Goal: Communication & Community: Answer question/provide support

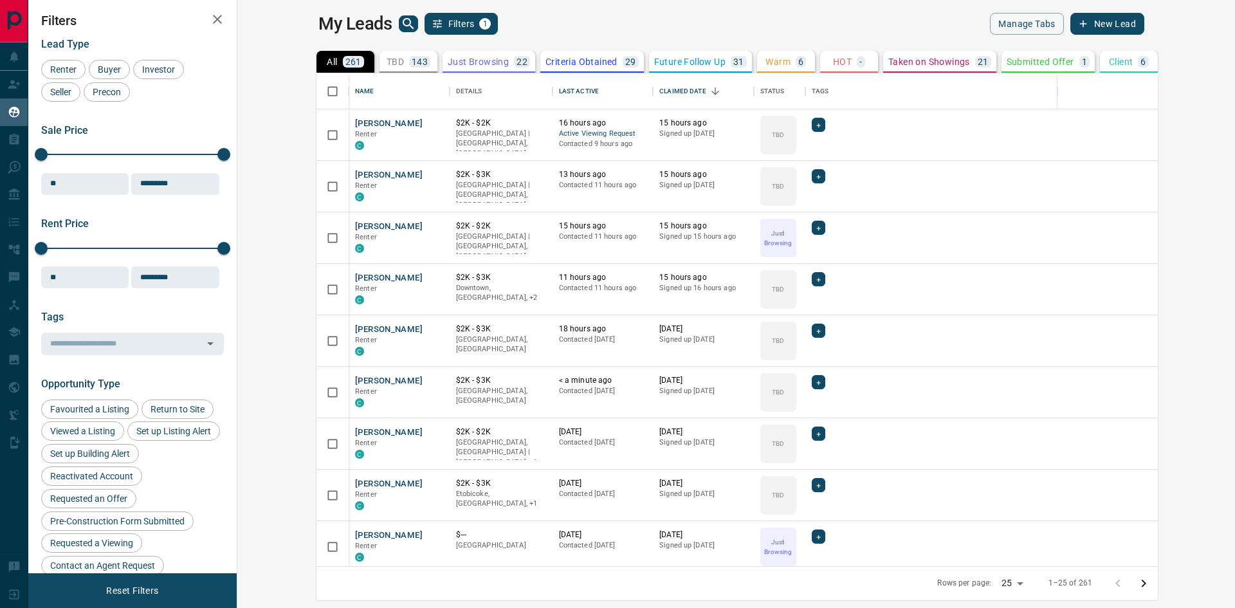
scroll to position [483, 982]
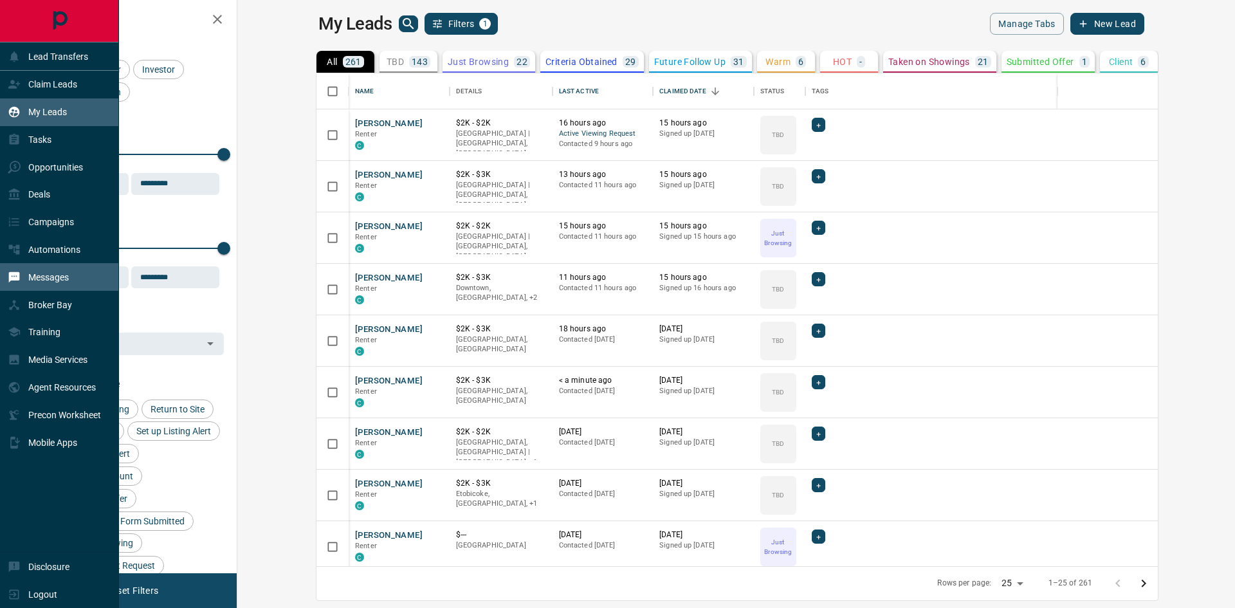
click at [37, 277] on p "Messages" at bounding box center [48, 277] width 41 height 10
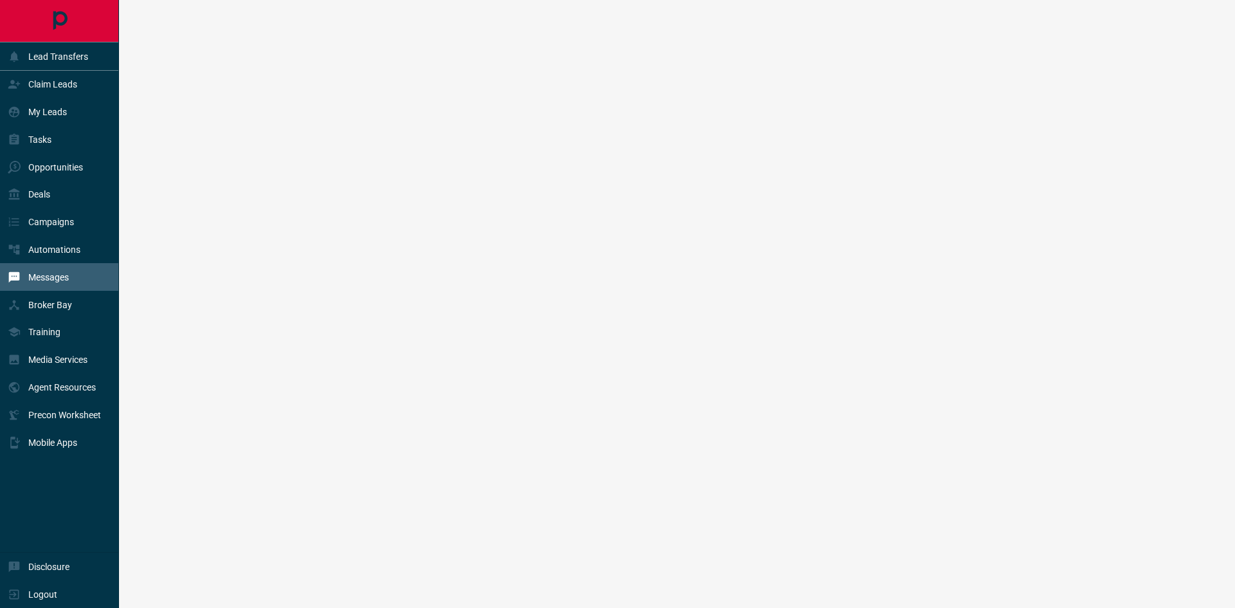
click at [37, 277] on p "Messages" at bounding box center [48, 277] width 41 height 10
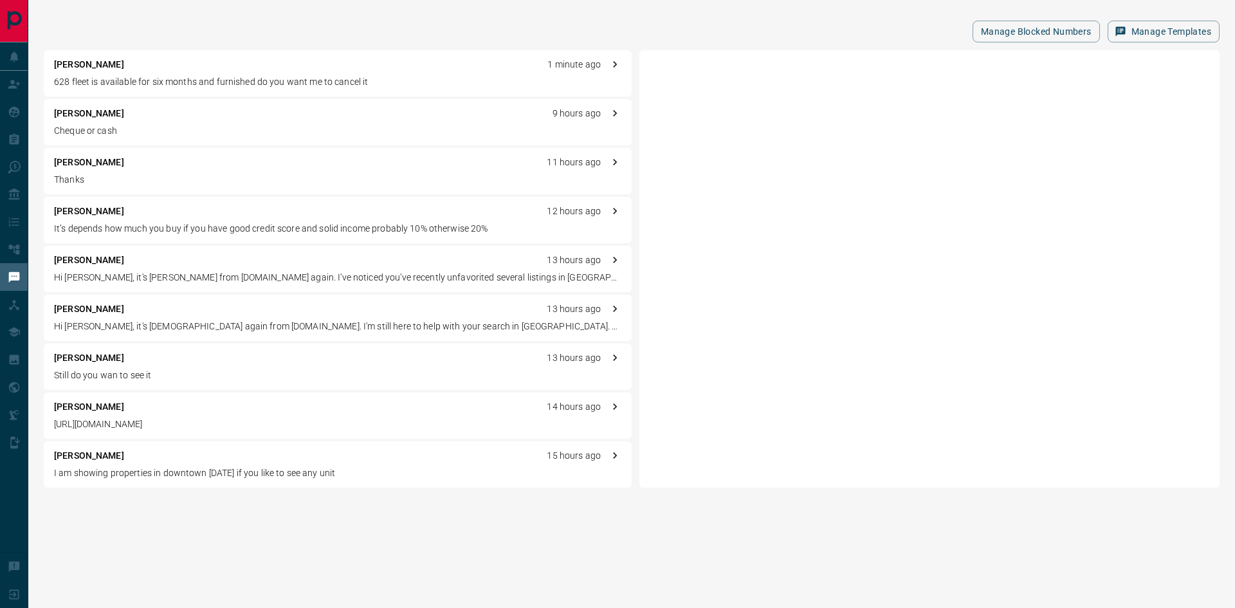
click at [113, 71] on div "[PERSON_NAME] 1 minute ago 628 fleet is available for six months and furnished …" at bounding box center [338, 73] width 588 height 46
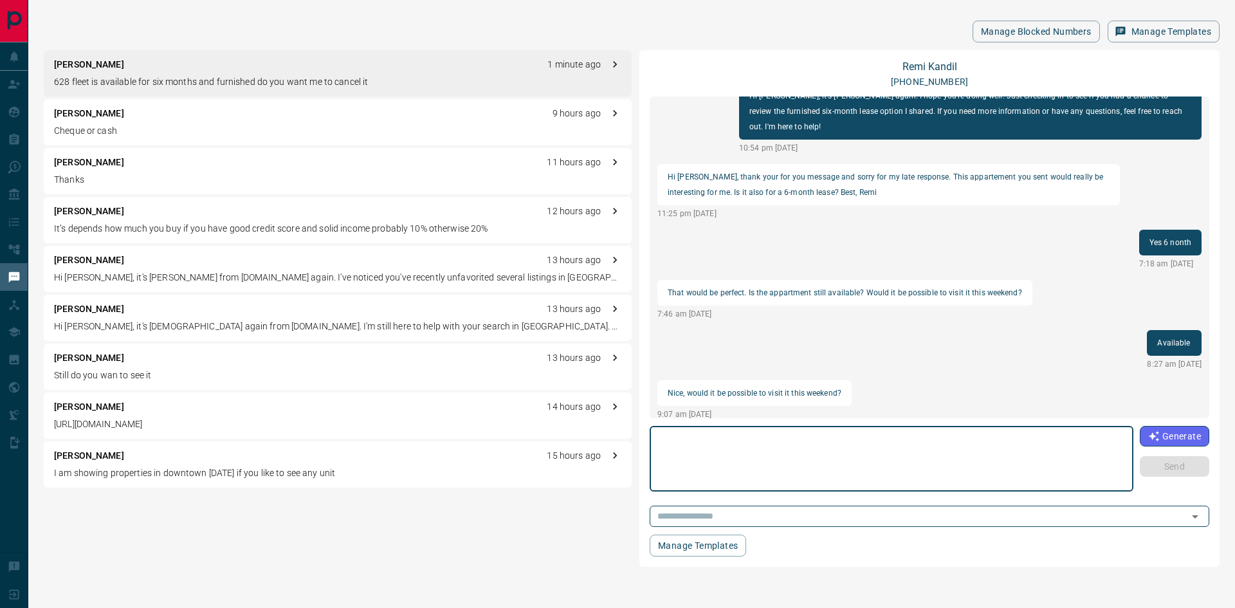
scroll to position [312, 0]
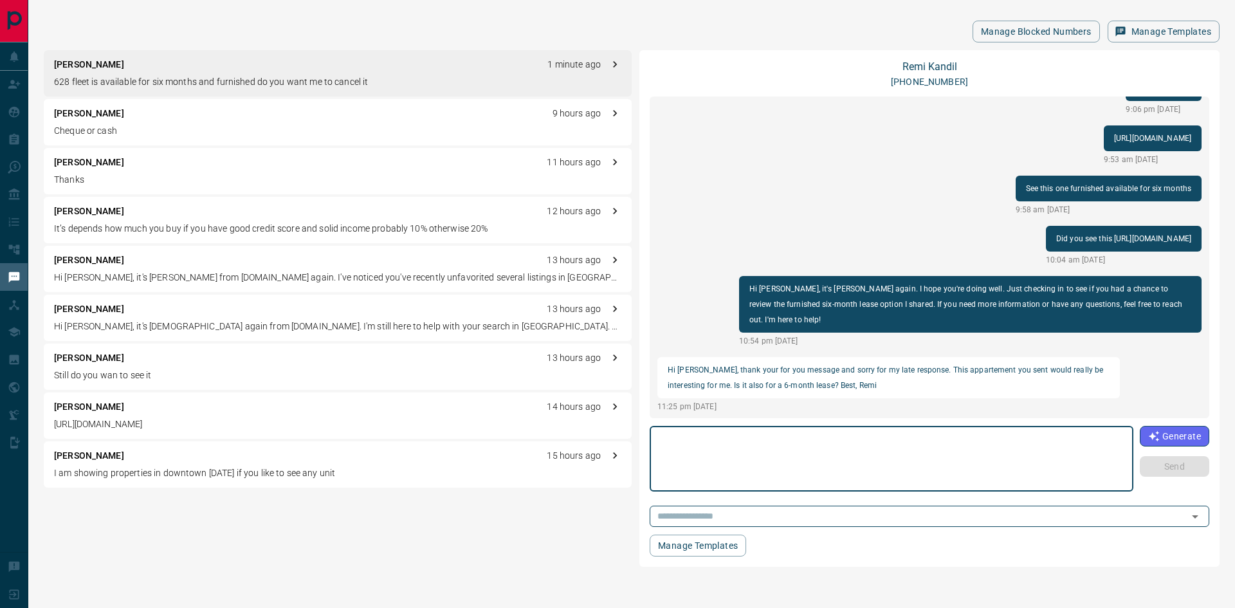
click at [1114, 139] on p "[URL][DOMAIN_NAME]" at bounding box center [1152, 138] width 77 height 15
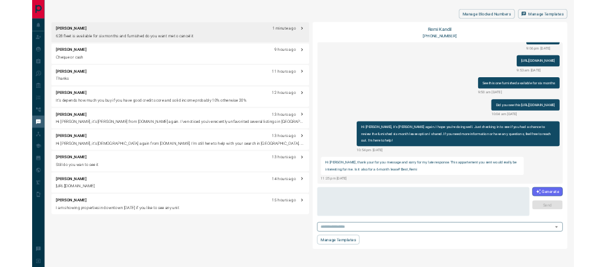
scroll to position [312, 379]
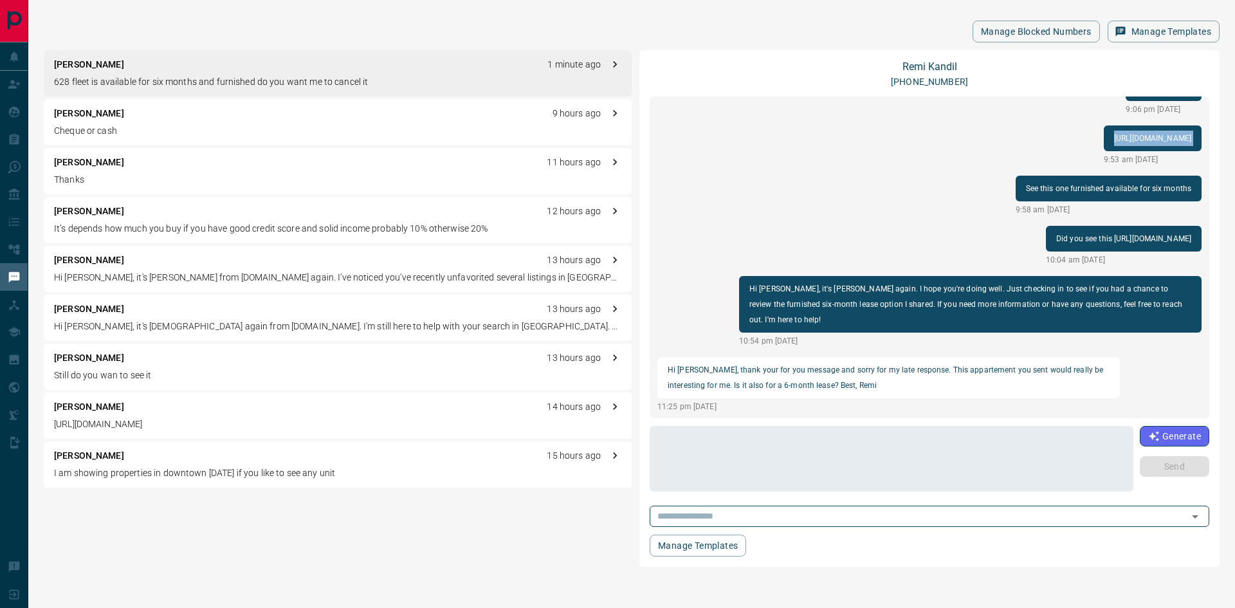
drag, startPoint x: 750, startPoint y: 139, endPoint x: 1226, endPoint y: 132, distance: 475.9
click at [1219, 132] on div "[PERSON_NAME] [PHONE_NUMBER] load more Should we still have a call [DATE]? 9:01…" at bounding box center [929, 308] width 580 height 516
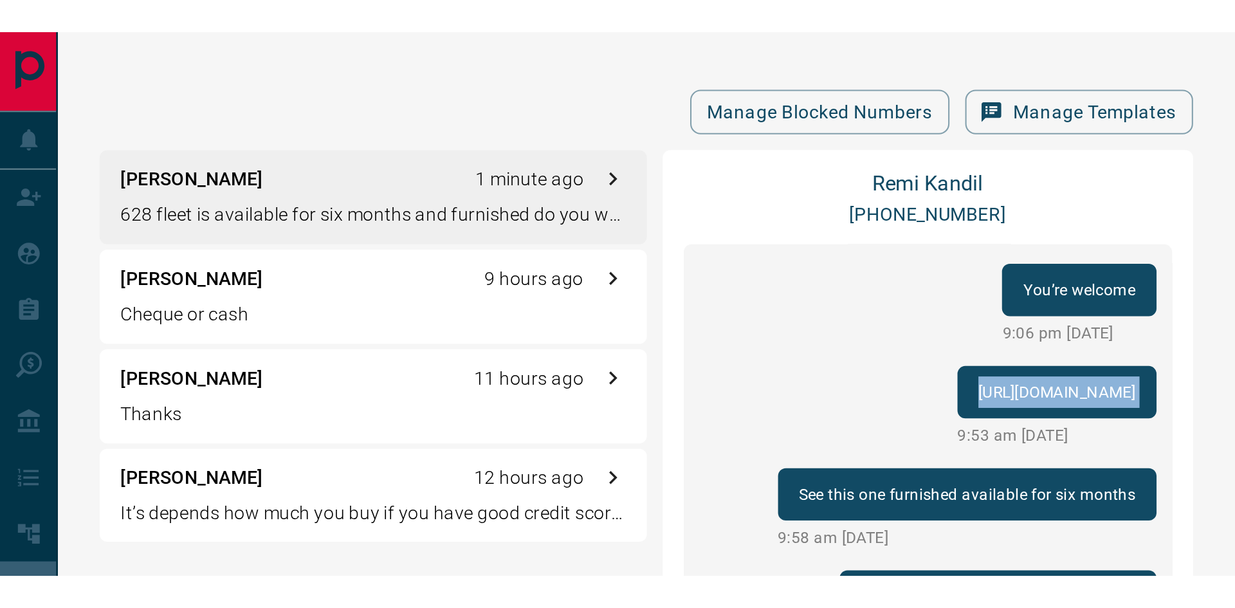
scroll to position [343, 379]
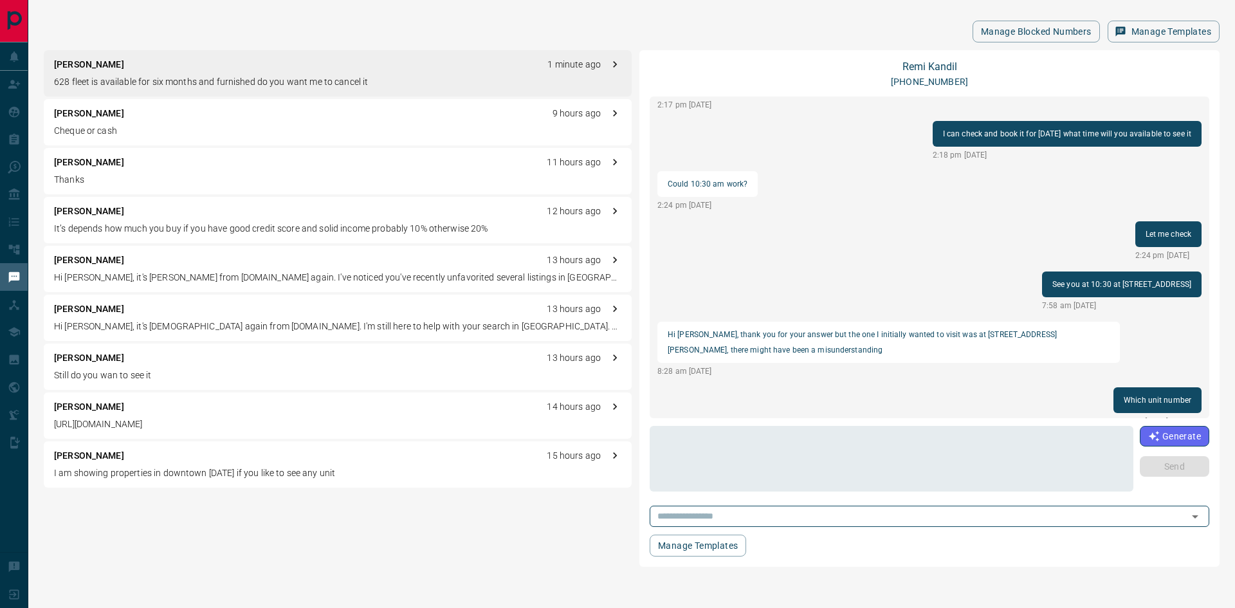
scroll to position [1277, 0]
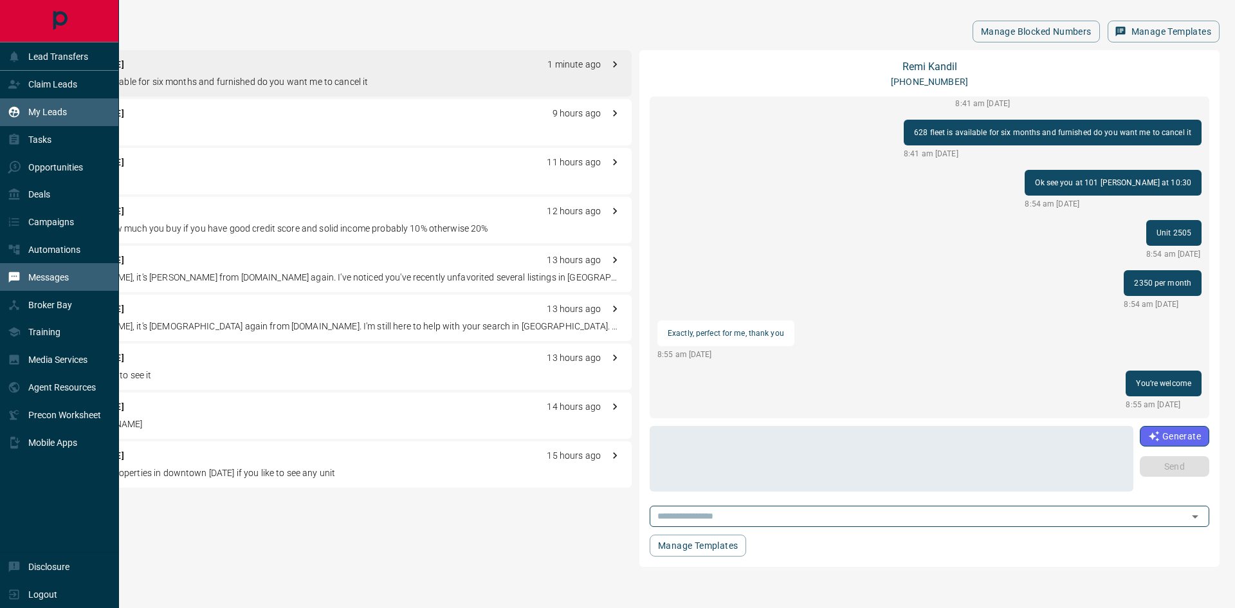
click at [53, 113] on p "My Leads" at bounding box center [47, 112] width 39 height 10
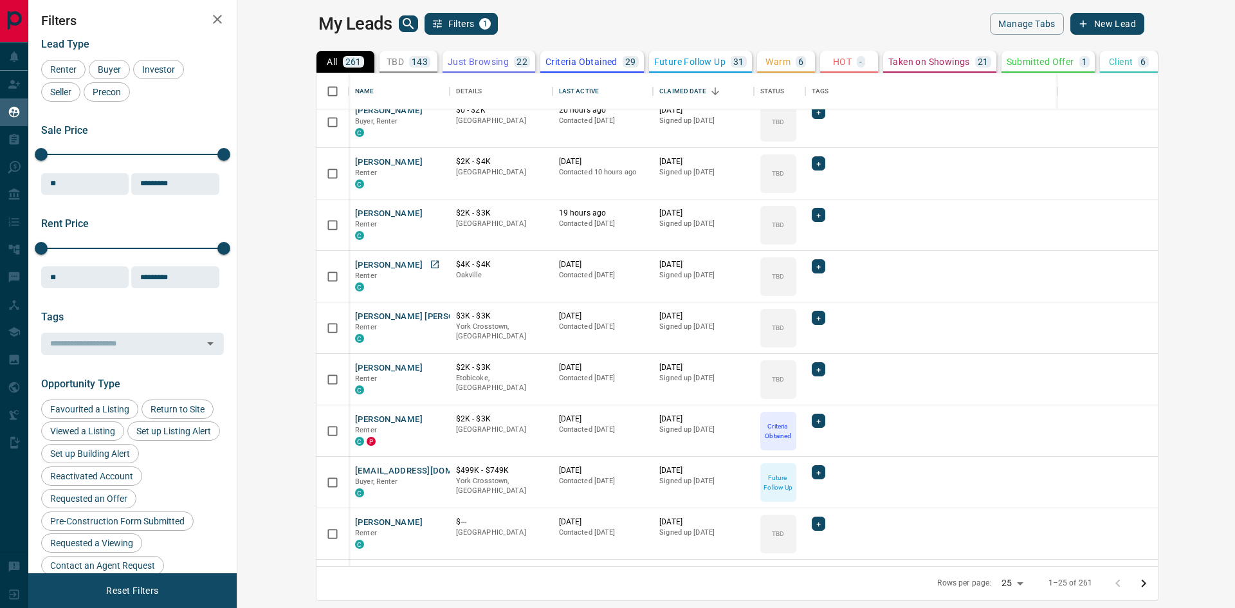
scroll to position [830, 0]
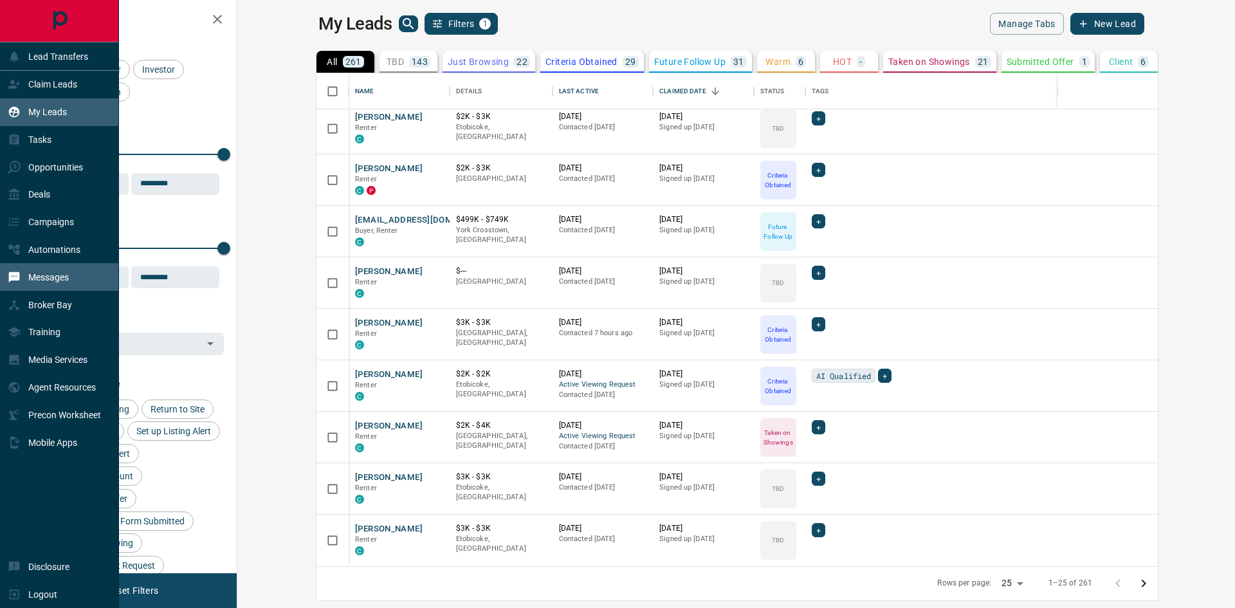
click at [62, 282] on p "Messages" at bounding box center [48, 277] width 41 height 10
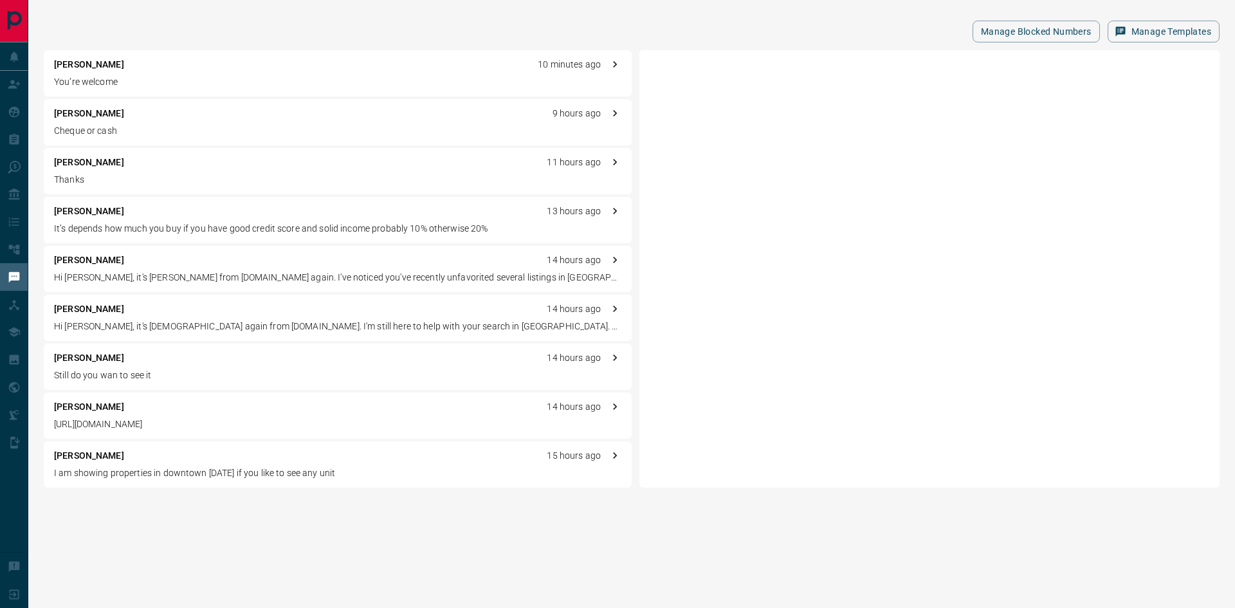
click at [82, 63] on p "[PERSON_NAME]" at bounding box center [89, 65] width 70 height 14
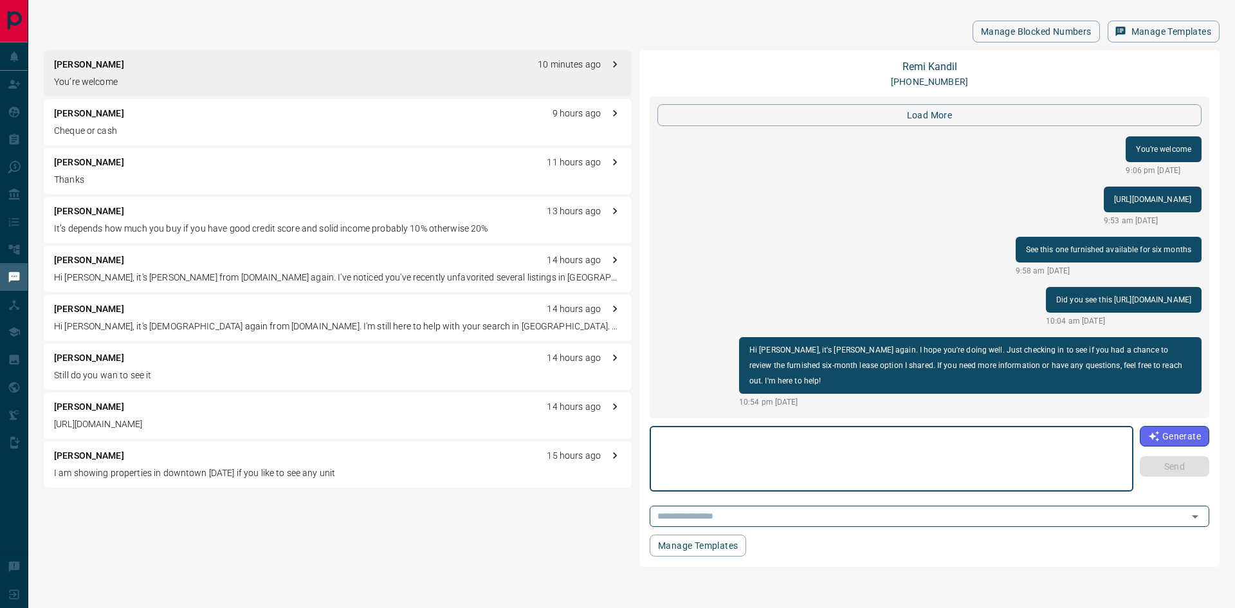
scroll to position [1277, 0]
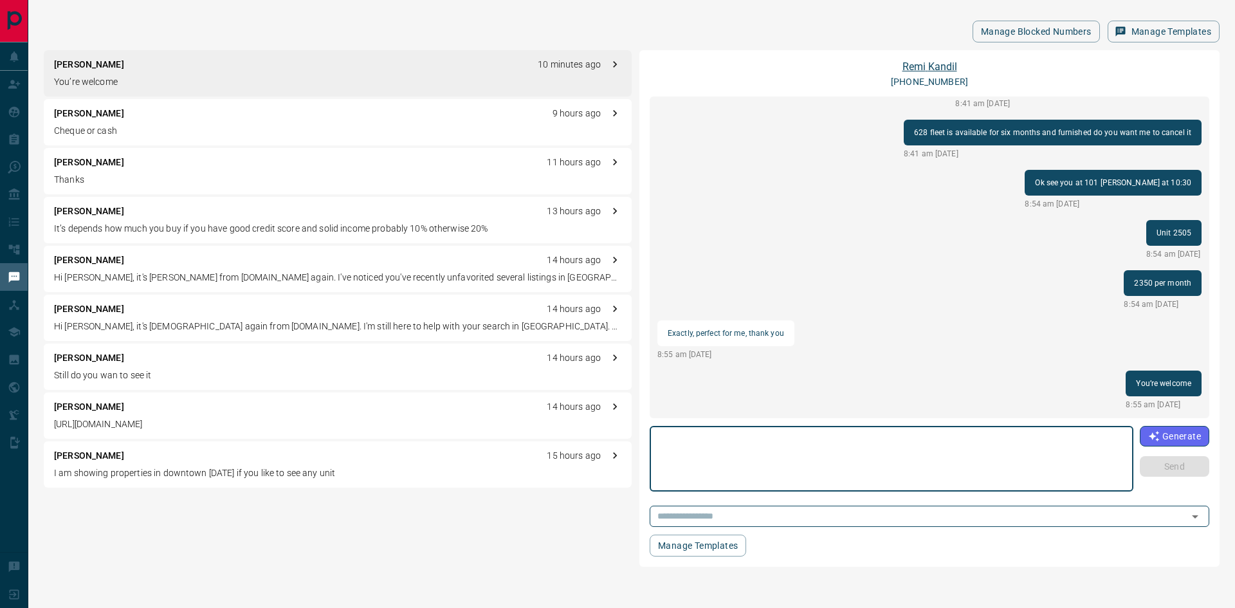
click at [925, 67] on link "[PERSON_NAME]" at bounding box center [929, 66] width 55 height 12
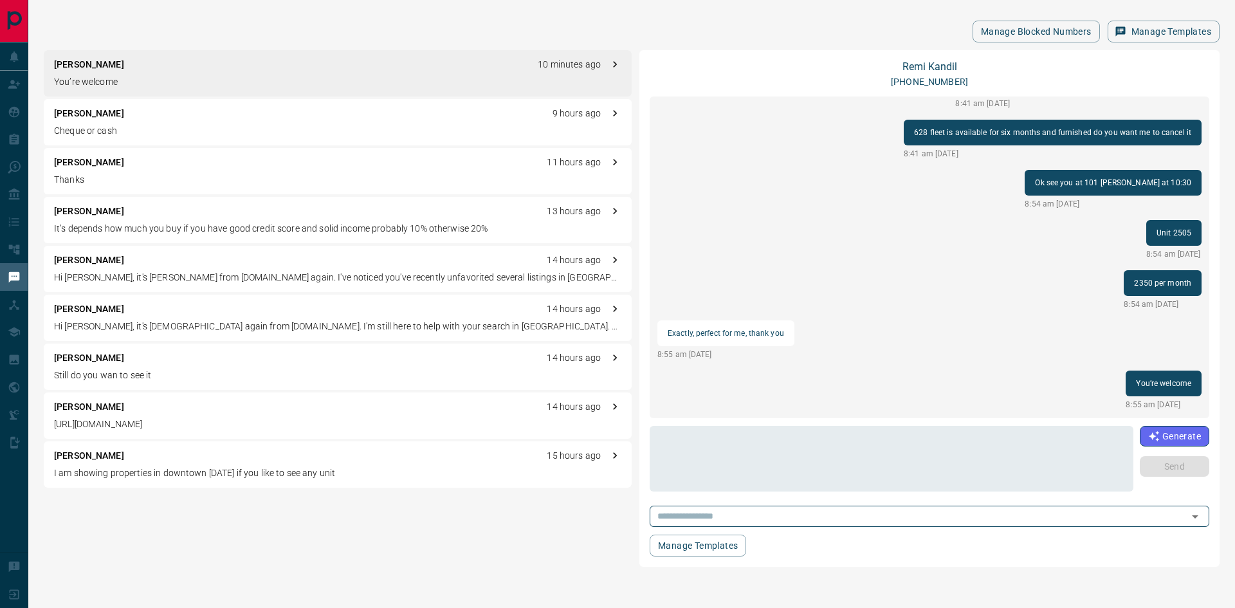
click at [93, 164] on p "[PERSON_NAME]" at bounding box center [89, 163] width 70 height 14
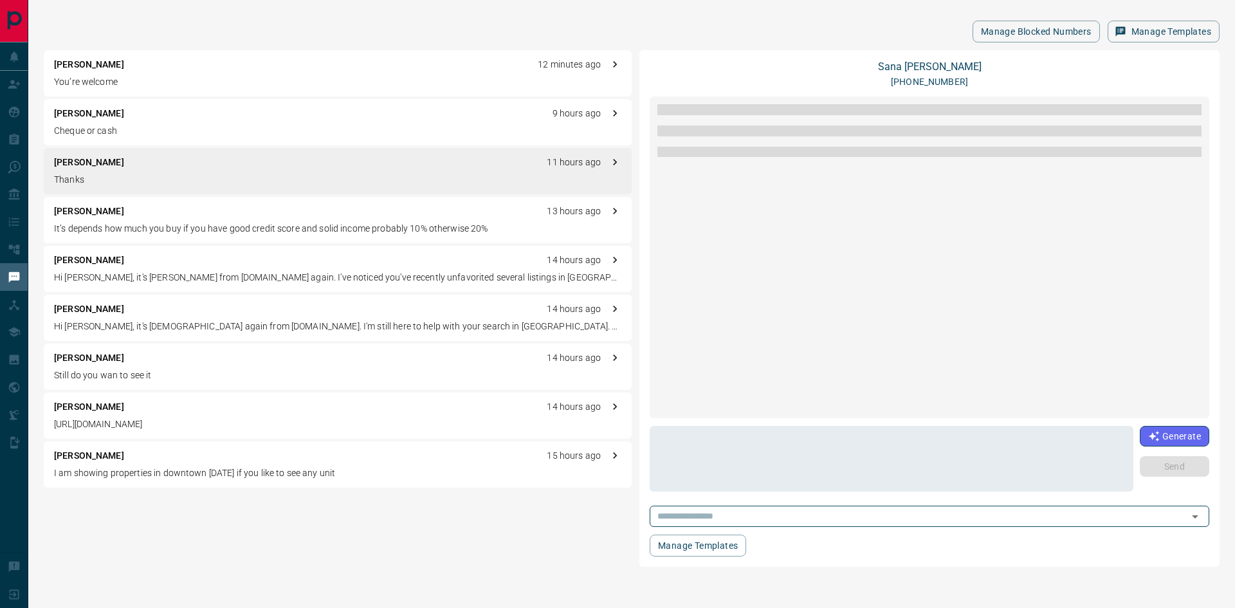
scroll to position [1307, 0]
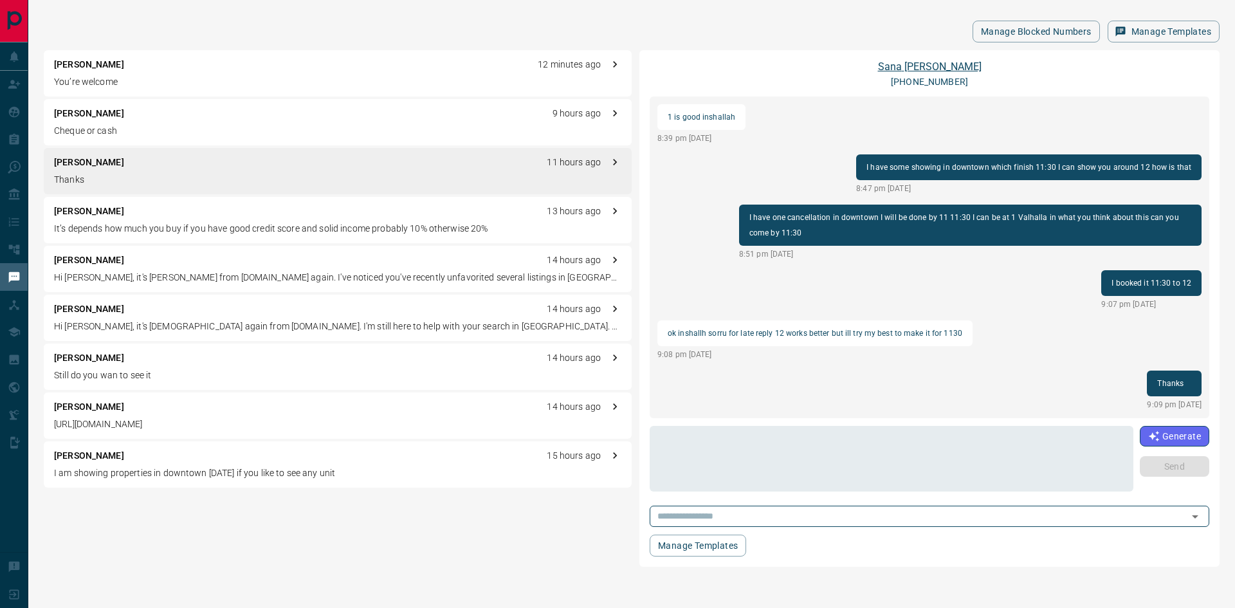
click at [928, 64] on link "[PERSON_NAME]" at bounding box center [930, 66] width 104 height 12
click at [87, 208] on p "[PERSON_NAME]" at bounding box center [89, 212] width 70 height 14
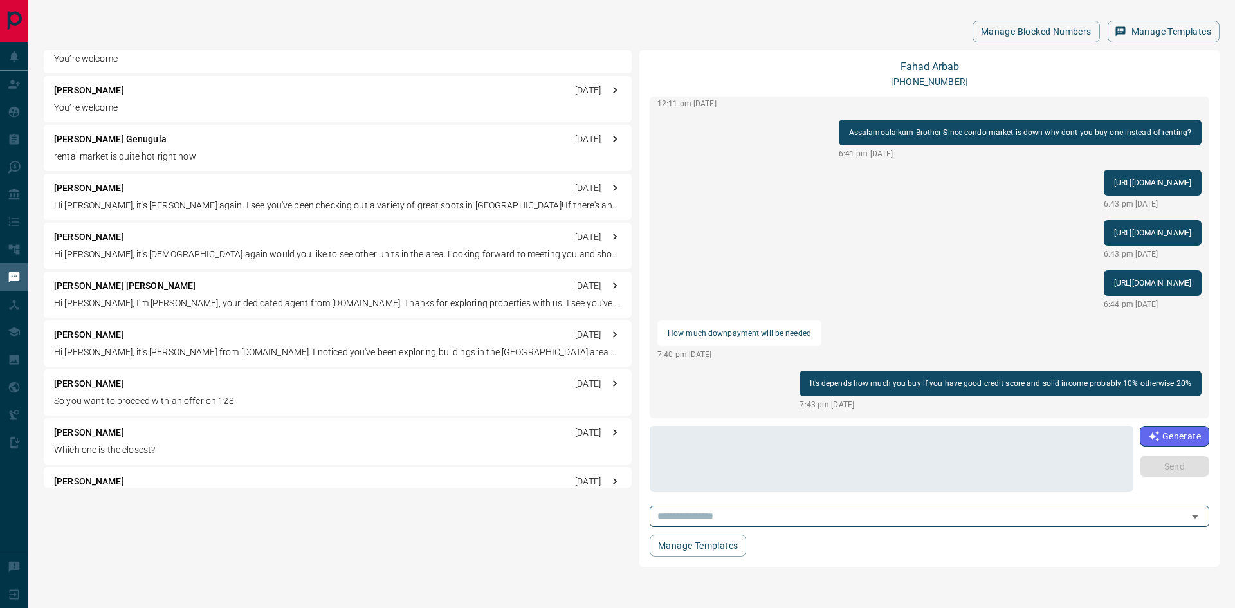
scroll to position [1351, 0]
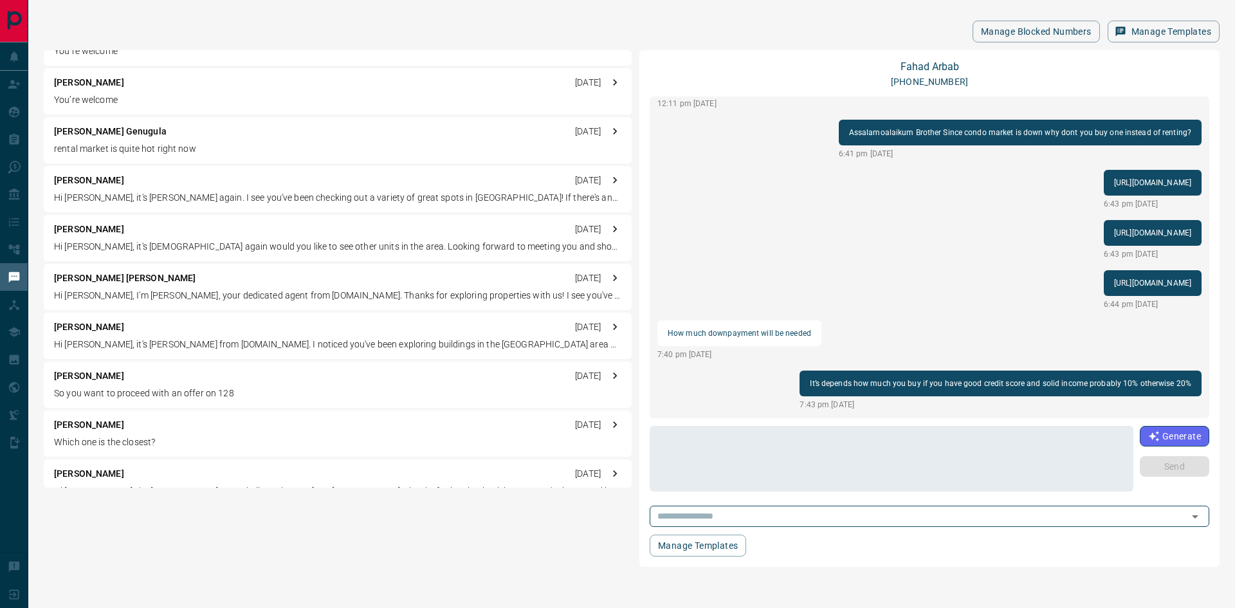
click at [107, 435] on div "[PERSON_NAME] [DATE] Which one is the closest?" at bounding box center [338, 433] width 588 height 46
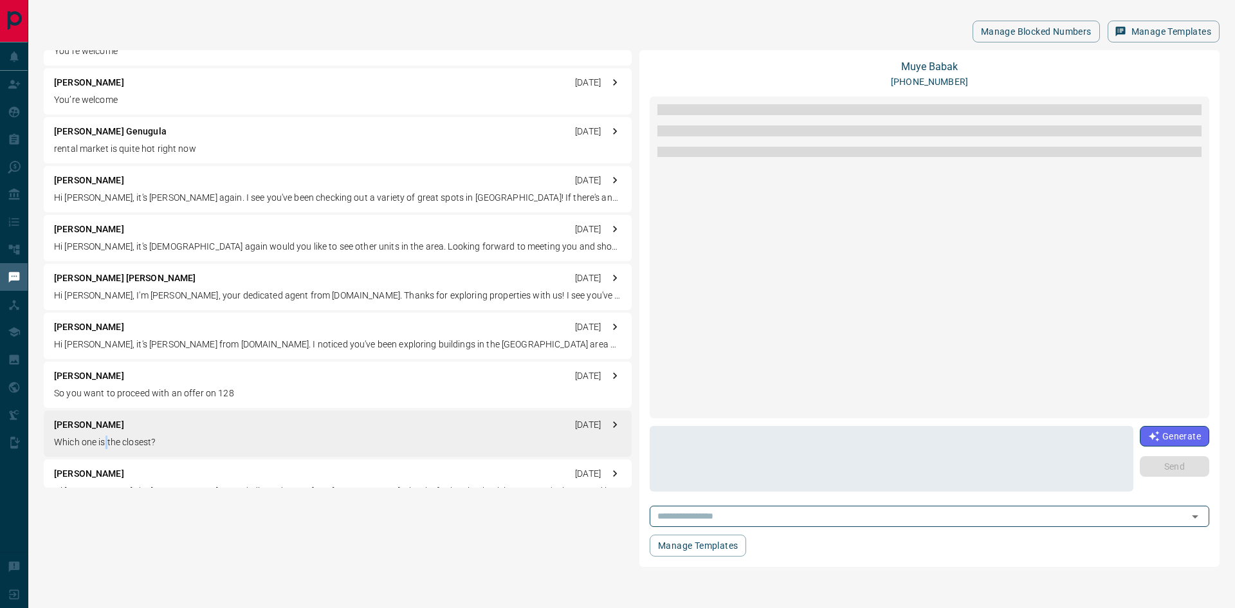
scroll to position [1277, 0]
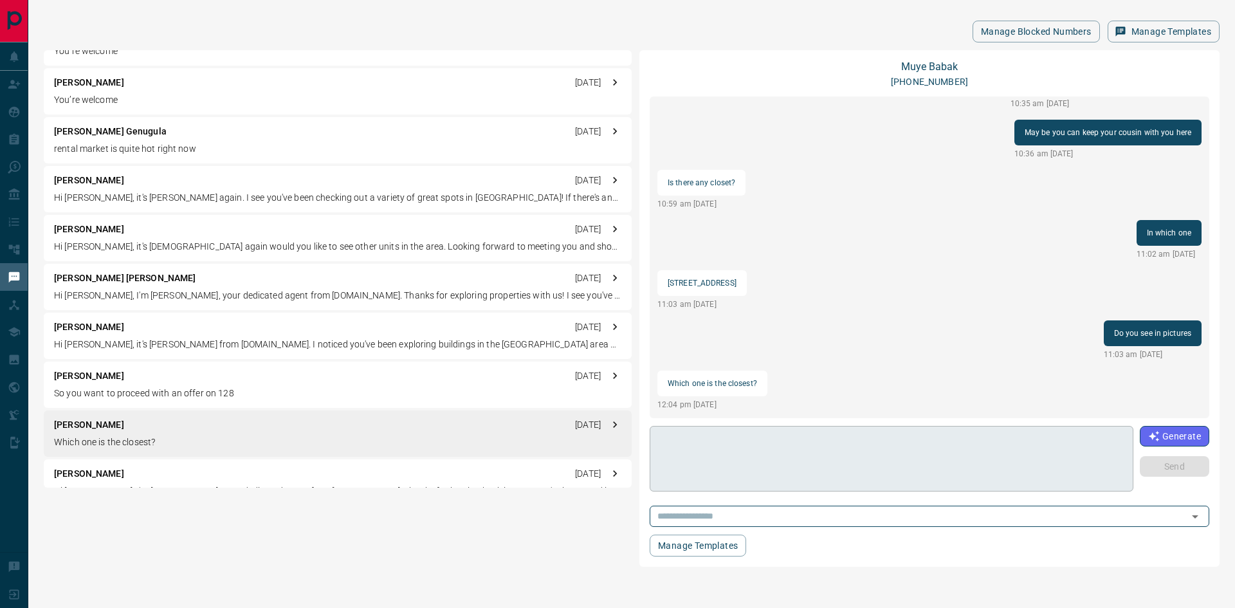
click at [736, 441] on textarea at bounding box center [892, 459] width 466 height 55
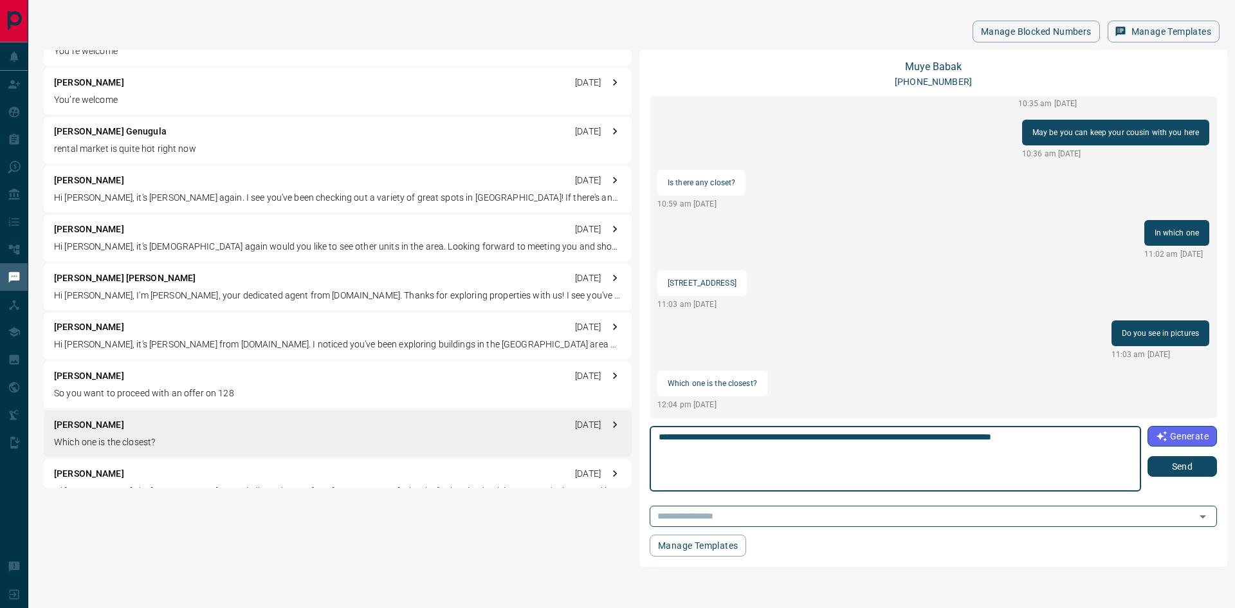
type textarea "**********"
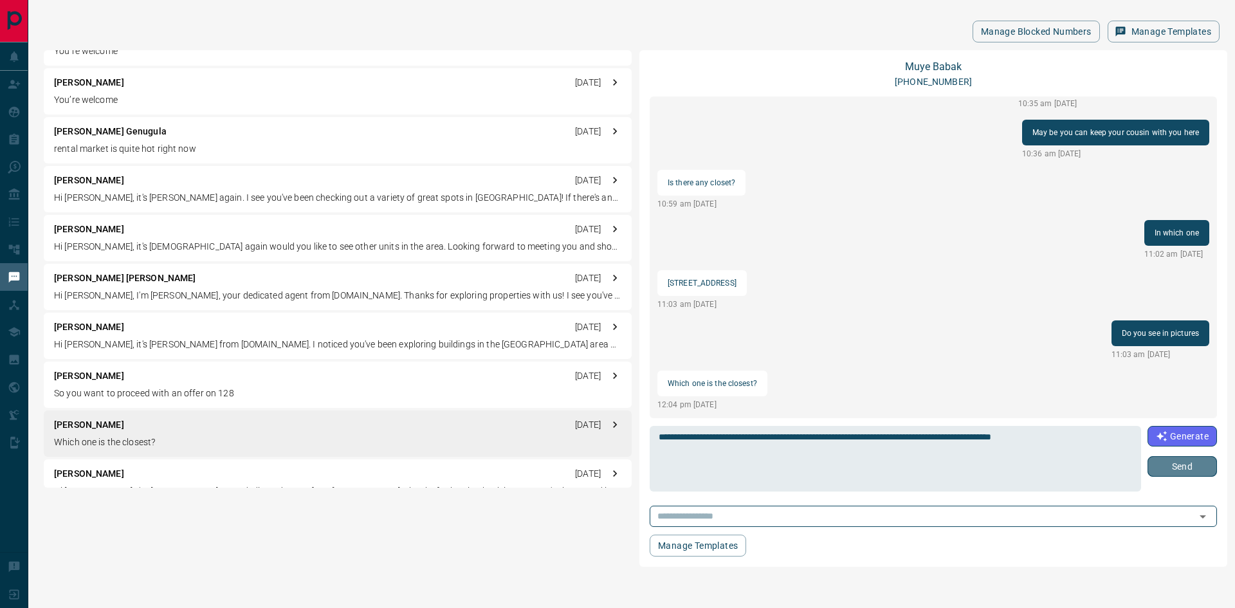
click at [1187, 462] on button "Send" at bounding box center [1181, 466] width 69 height 21
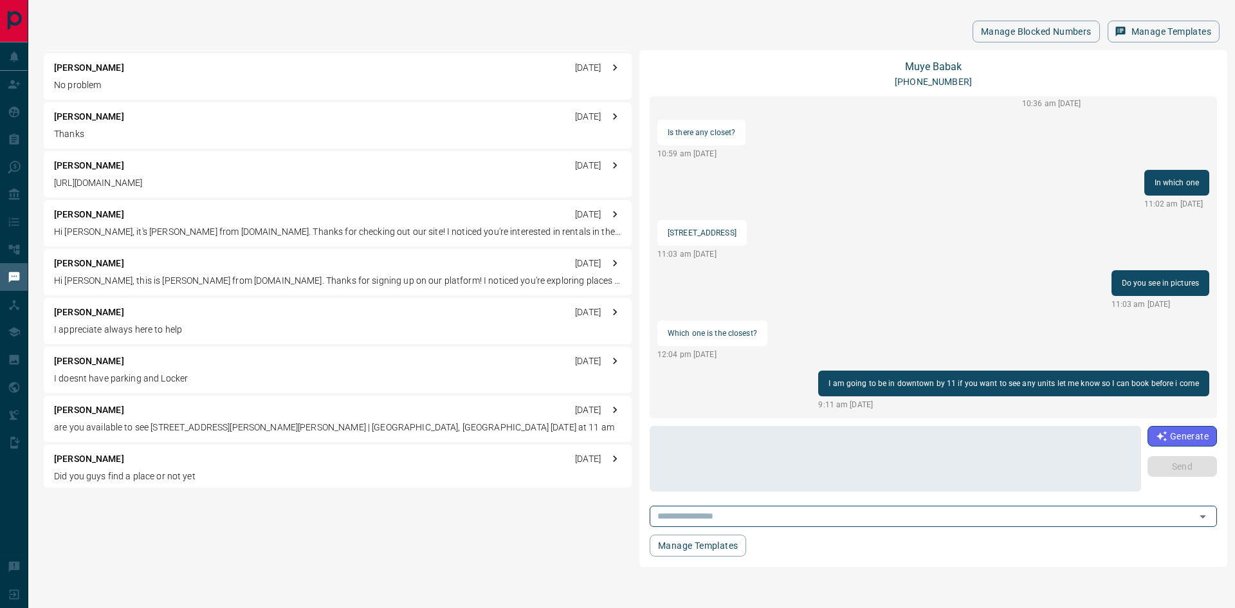
scroll to position [2894, 0]
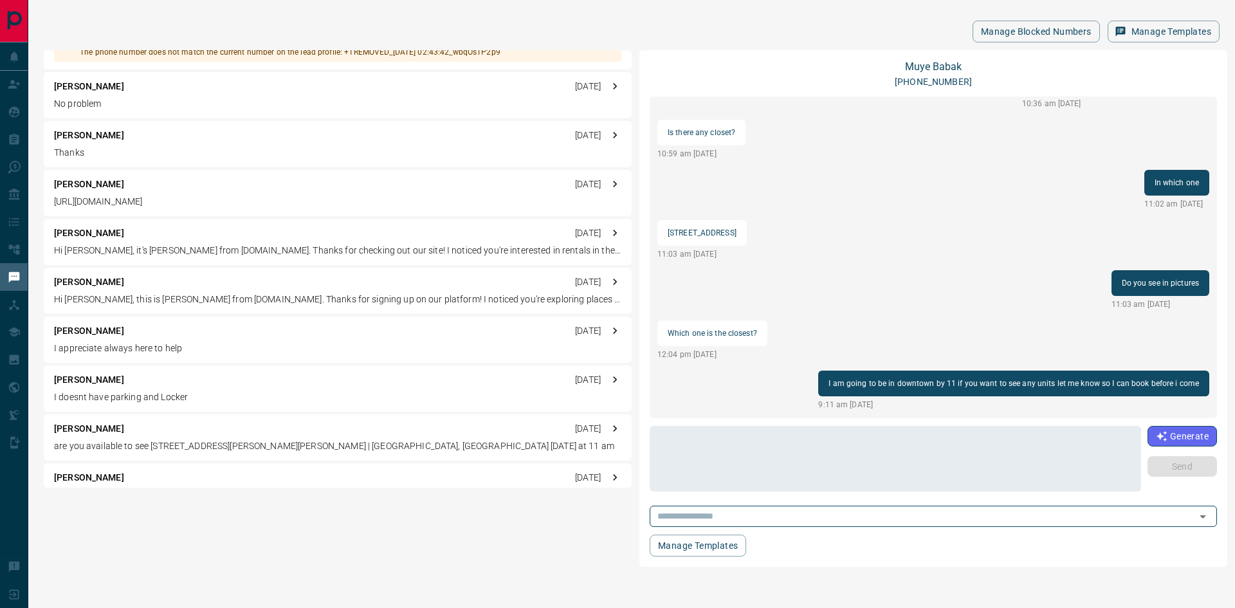
click at [107, 152] on p "Thanks" at bounding box center [337, 153] width 567 height 14
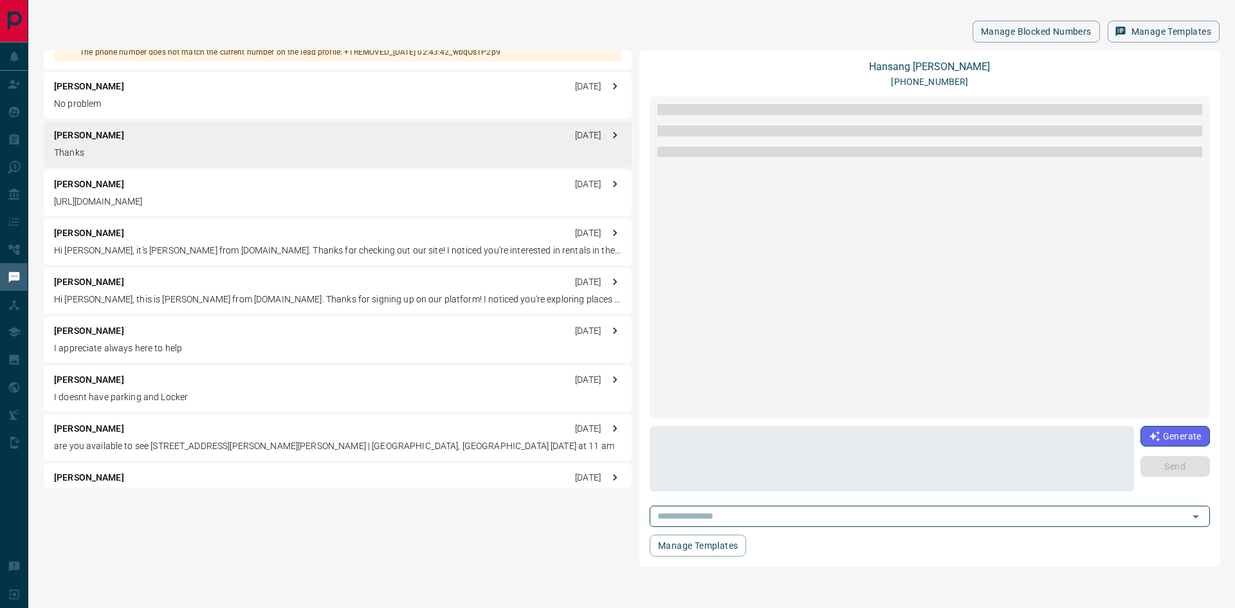
scroll to position [1323, 0]
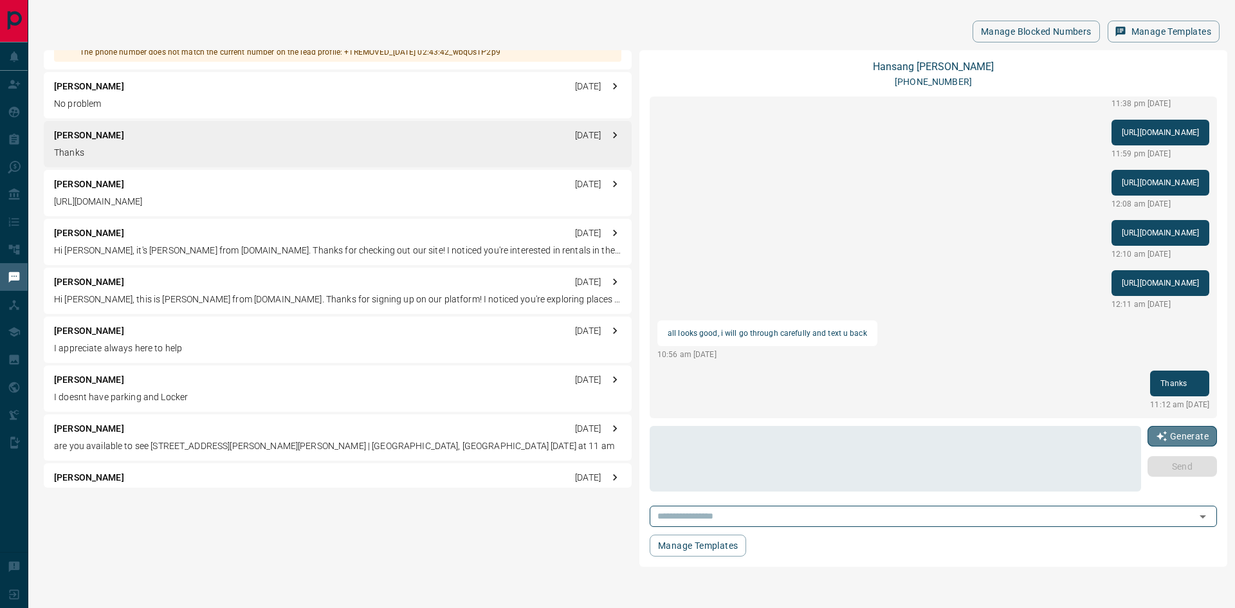
click at [1190, 437] on button "Generate" at bounding box center [1181, 436] width 69 height 21
type textarea "**********"
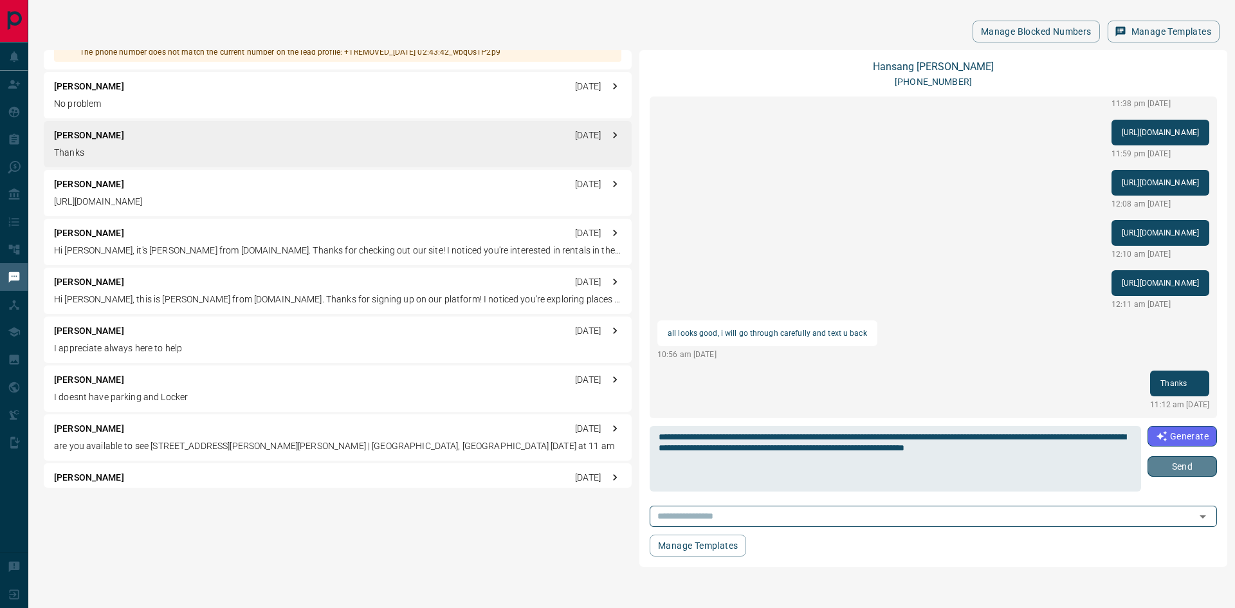
click at [1174, 466] on button "Send" at bounding box center [1181, 466] width 69 height 21
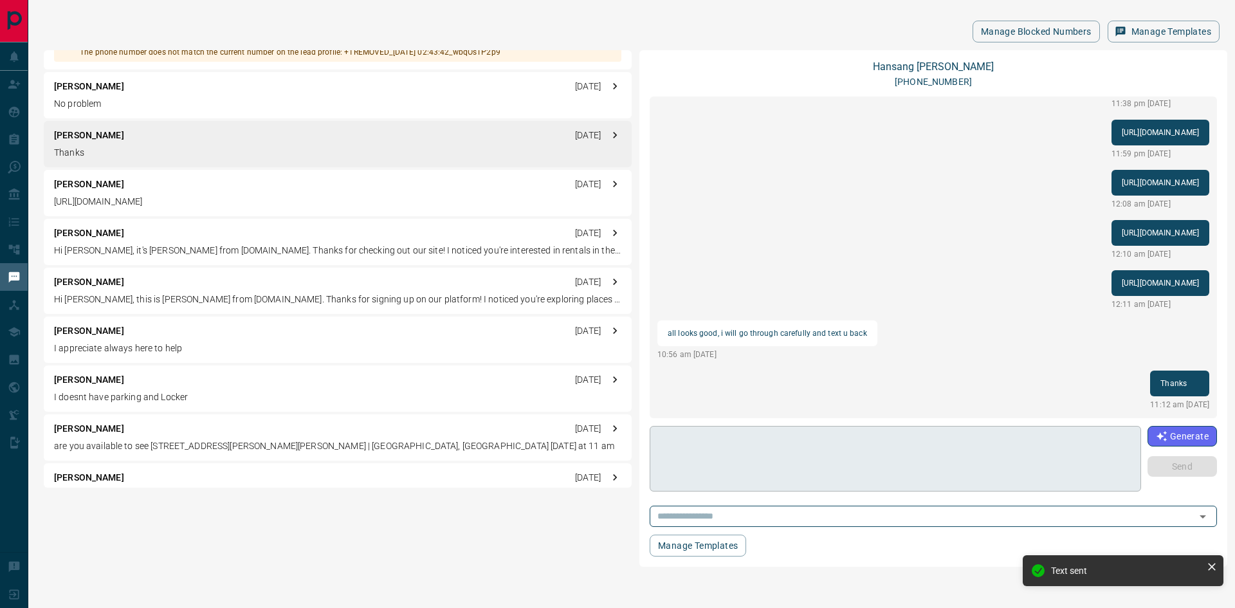
scroll to position [1338, 0]
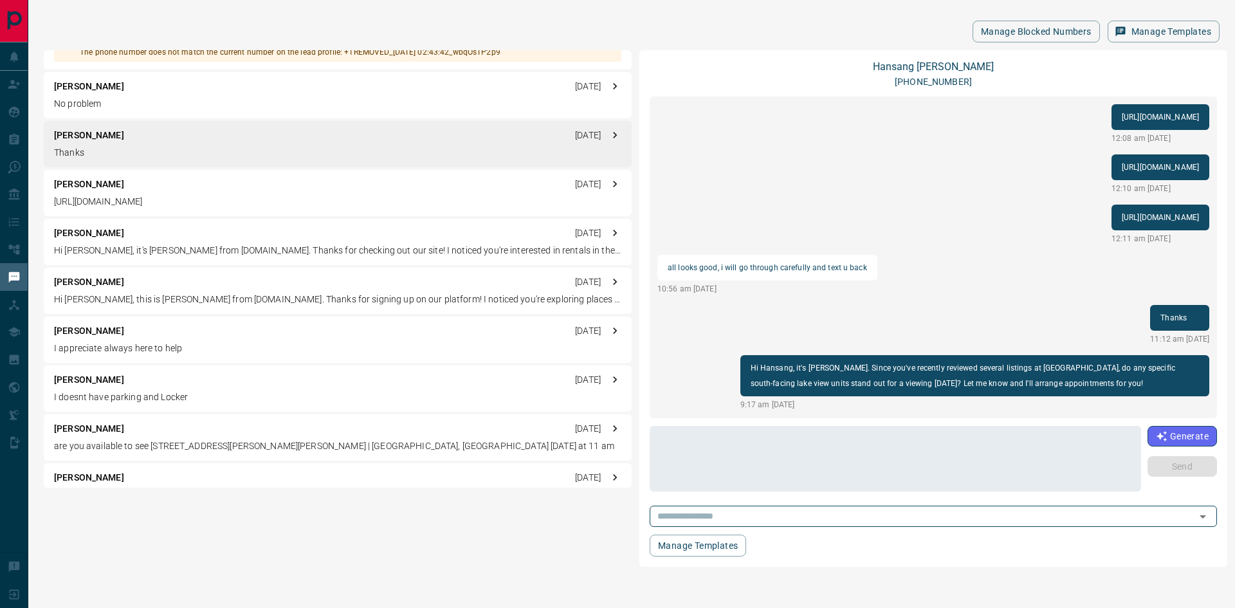
click at [98, 96] on div "[PERSON_NAME] [DATE] No problem" at bounding box center [338, 95] width 588 height 46
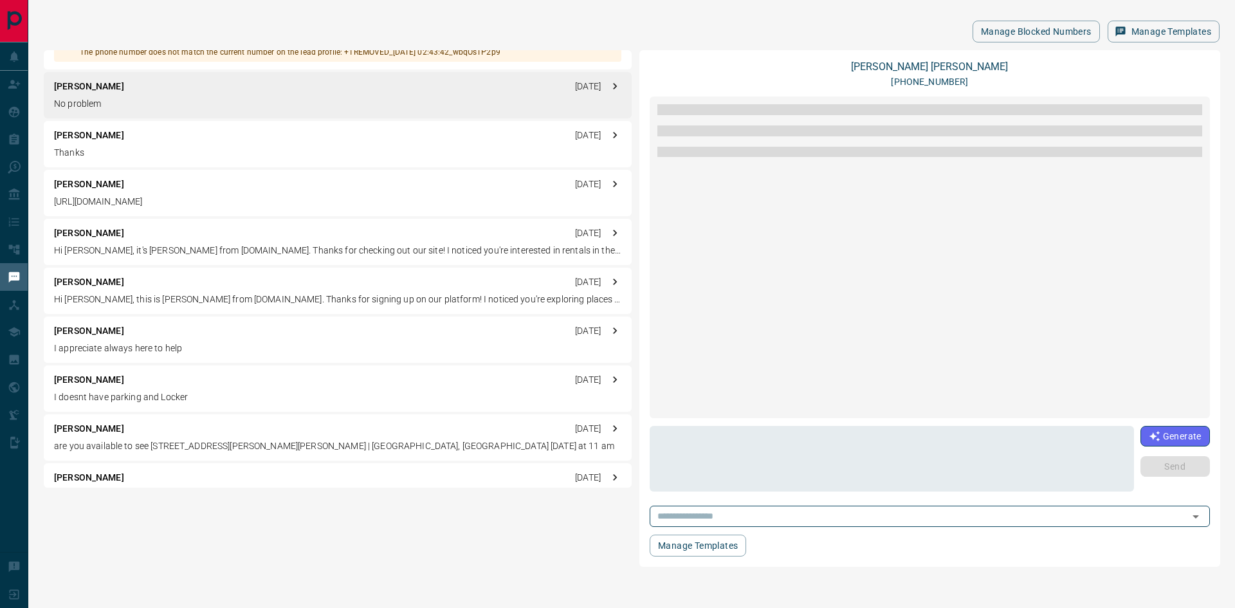
scroll to position [1344, 0]
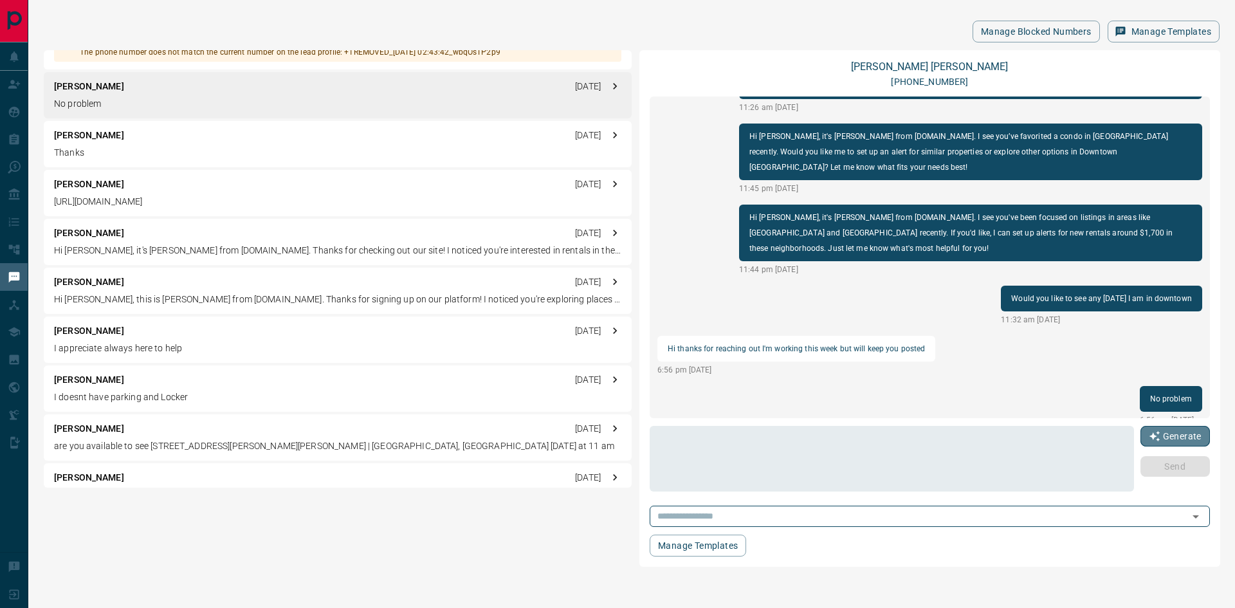
click at [1188, 436] on button "Generate" at bounding box center [1174, 436] width 69 height 21
type textarea "**********"
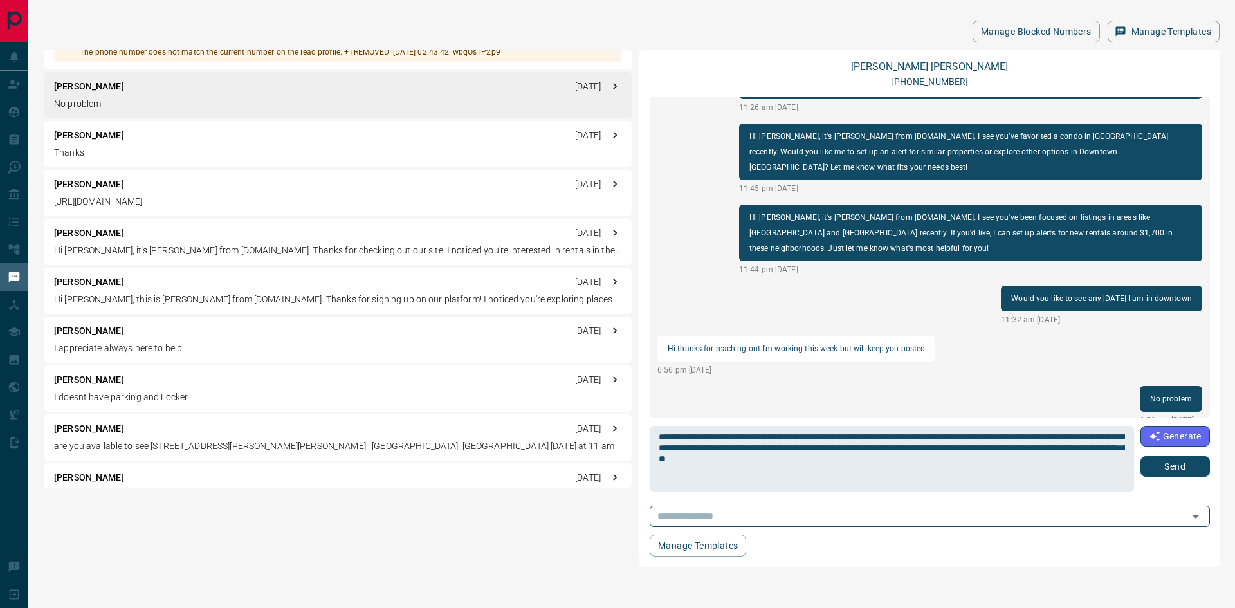
click at [1180, 463] on button "Send" at bounding box center [1174, 466] width 69 height 21
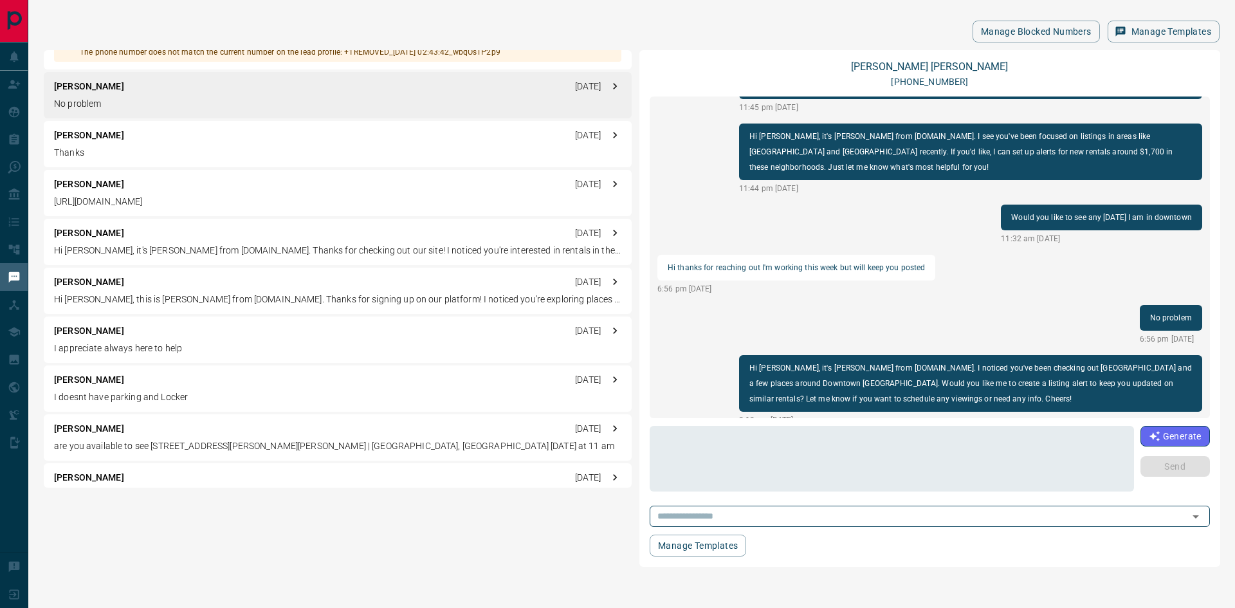
scroll to position [3087, 0]
